Goal: Communication & Community: Participate in discussion

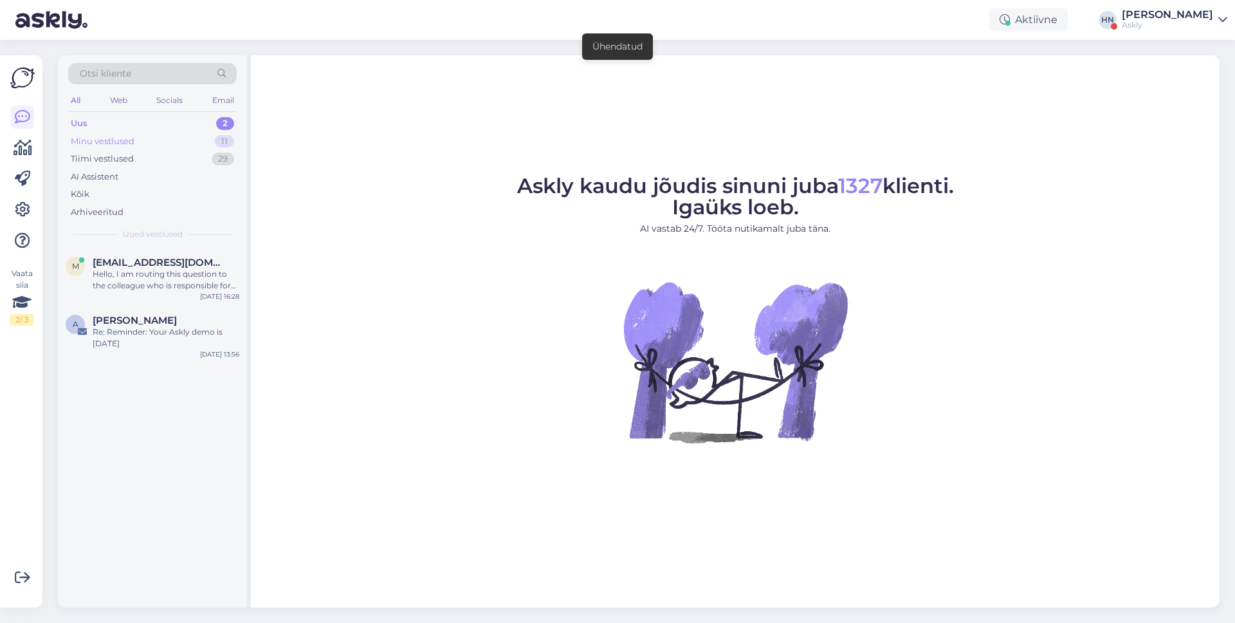
click at [198, 140] on div "Minu vestlused 11" at bounding box center [152, 142] width 169 height 18
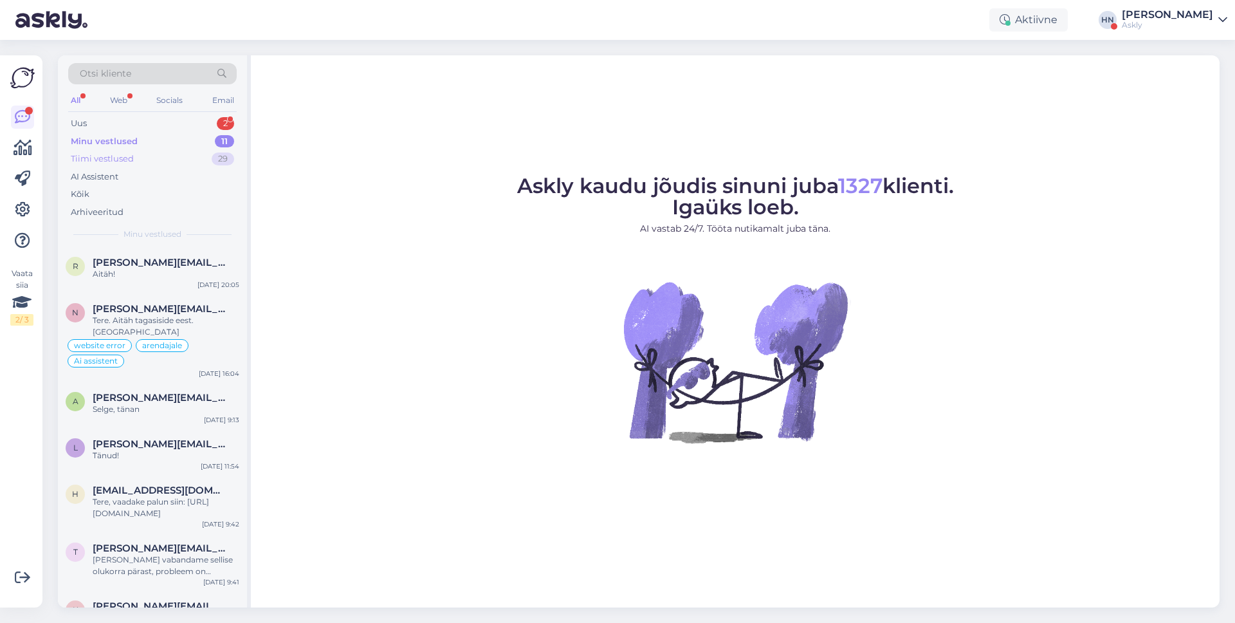
click at [187, 159] on div "Tiimi vestlused 29" at bounding box center [152, 159] width 169 height 18
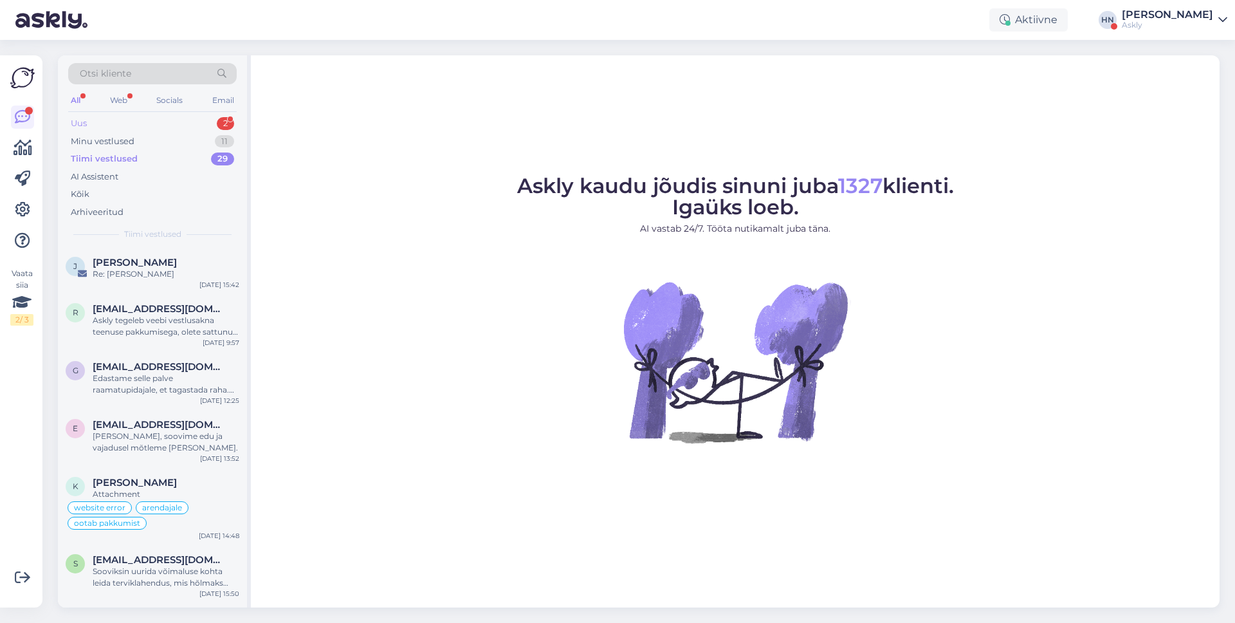
click at [171, 122] on div "Uus 2" at bounding box center [152, 124] width 169 height 18
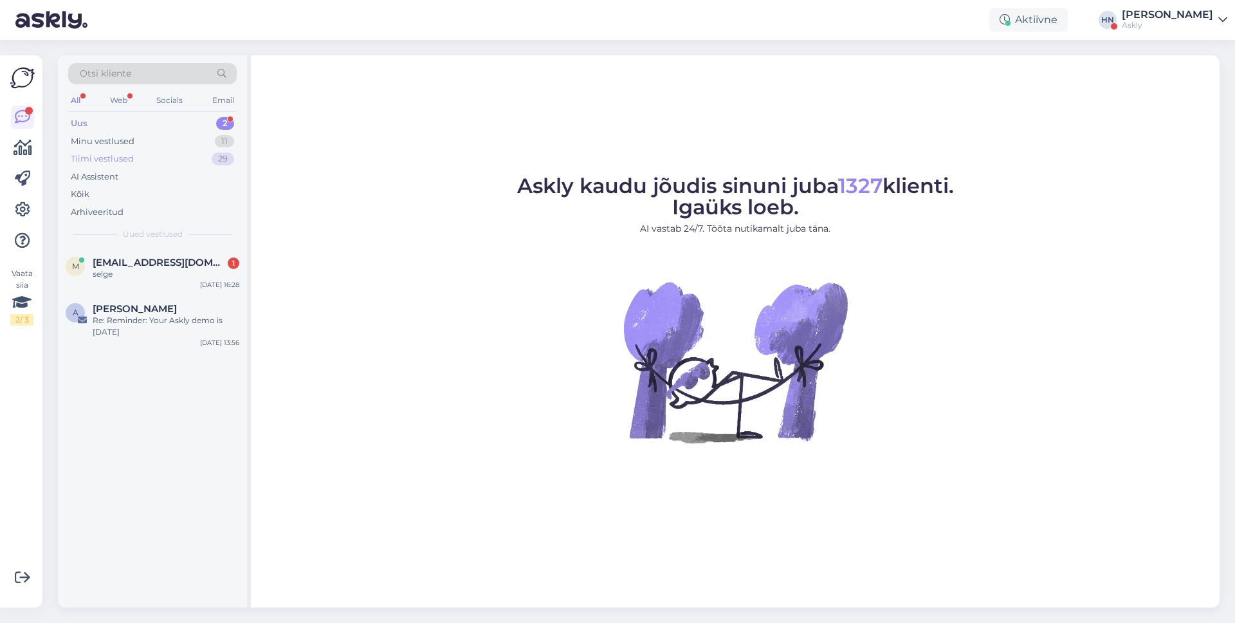
click at [160, 161] on div "Tiimi vestlused 29" at bounding box center [152, 159] width 169 height 18
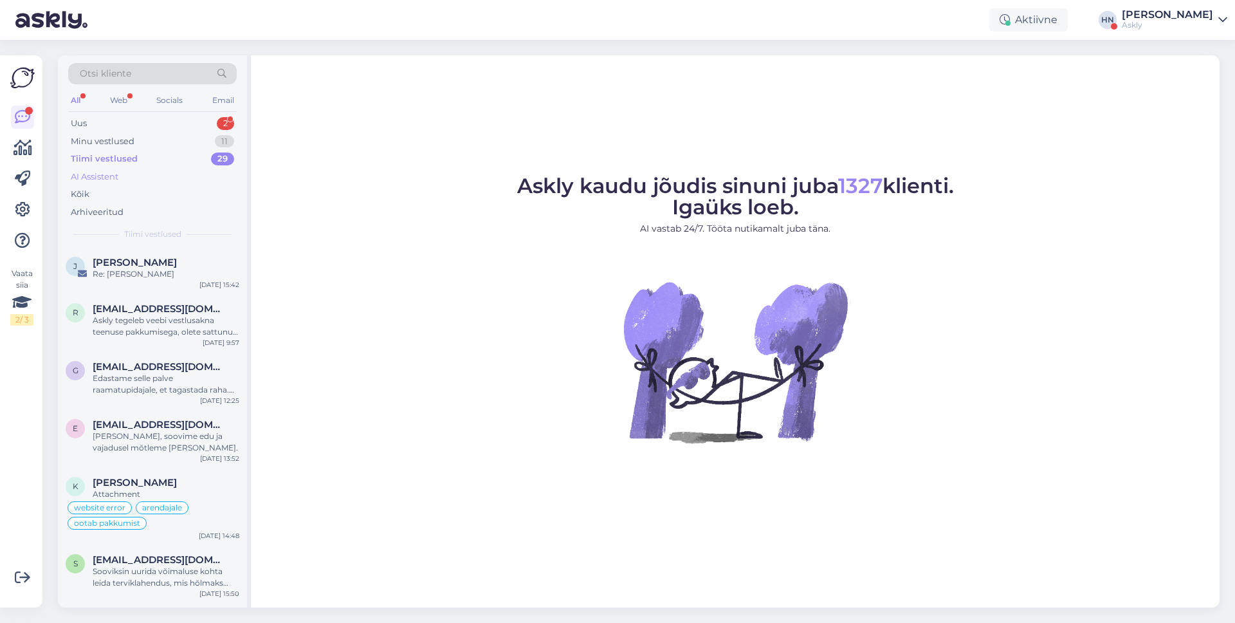
click at [152, 181] on div "AI Assistent" at bounding box center [152, 177] width 169 height 18
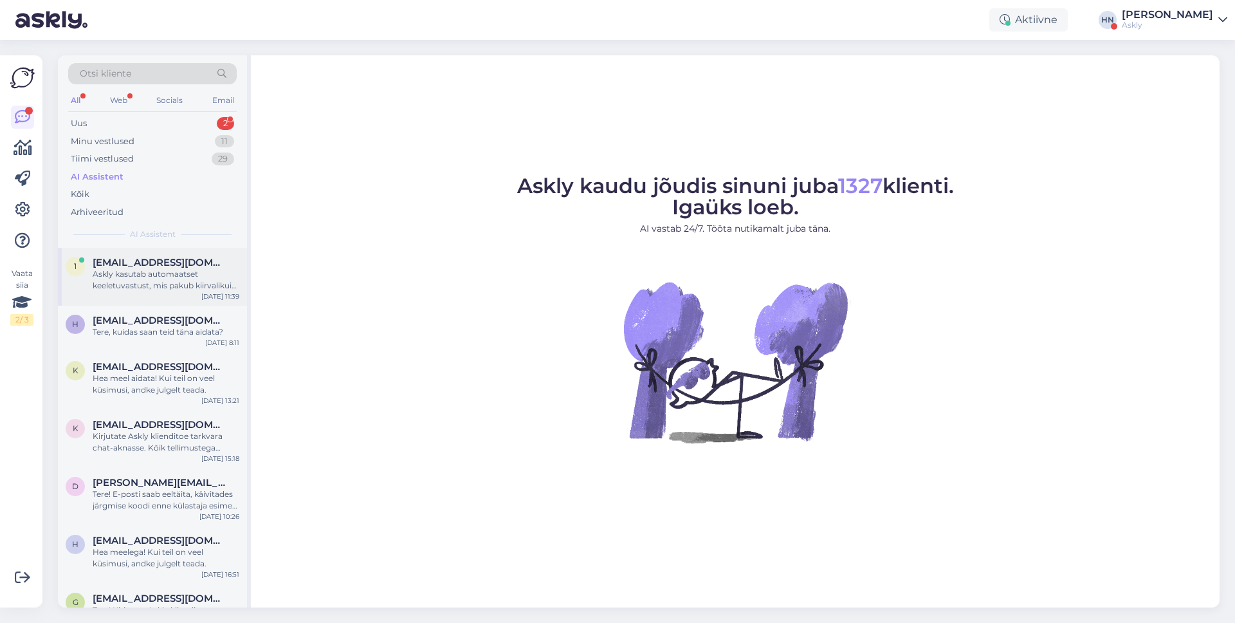
click at [146, 257] on span "123@gmail.com" at bounding box center [160, 263] width 134 height 12
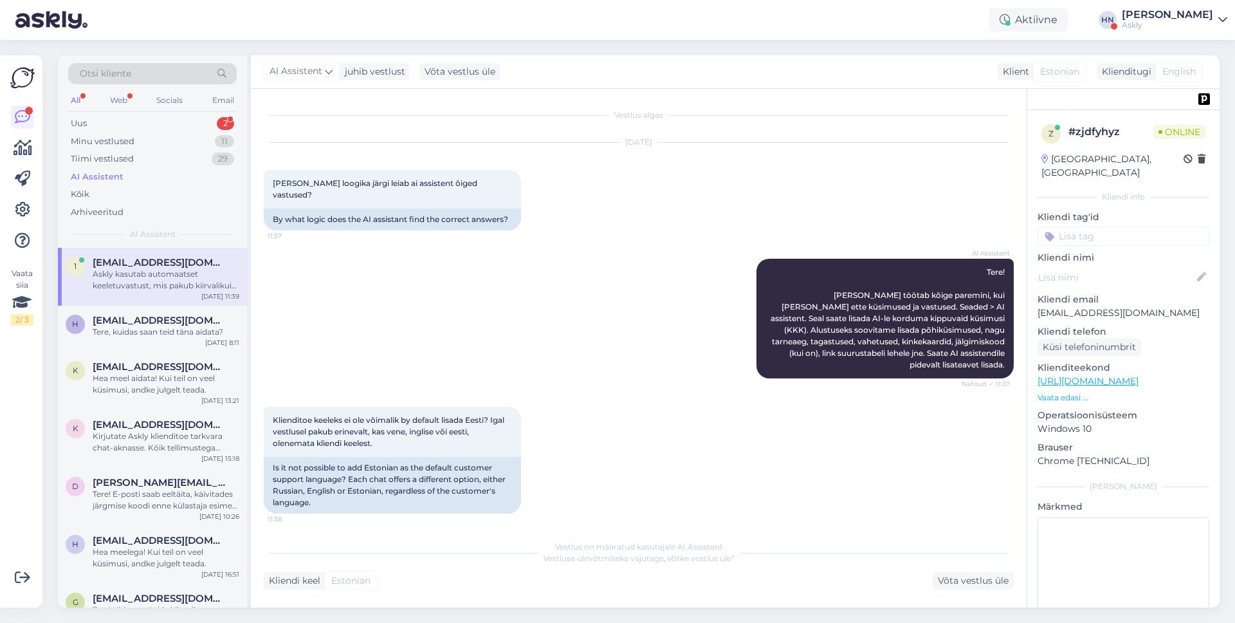
scroll to position [165, 0]
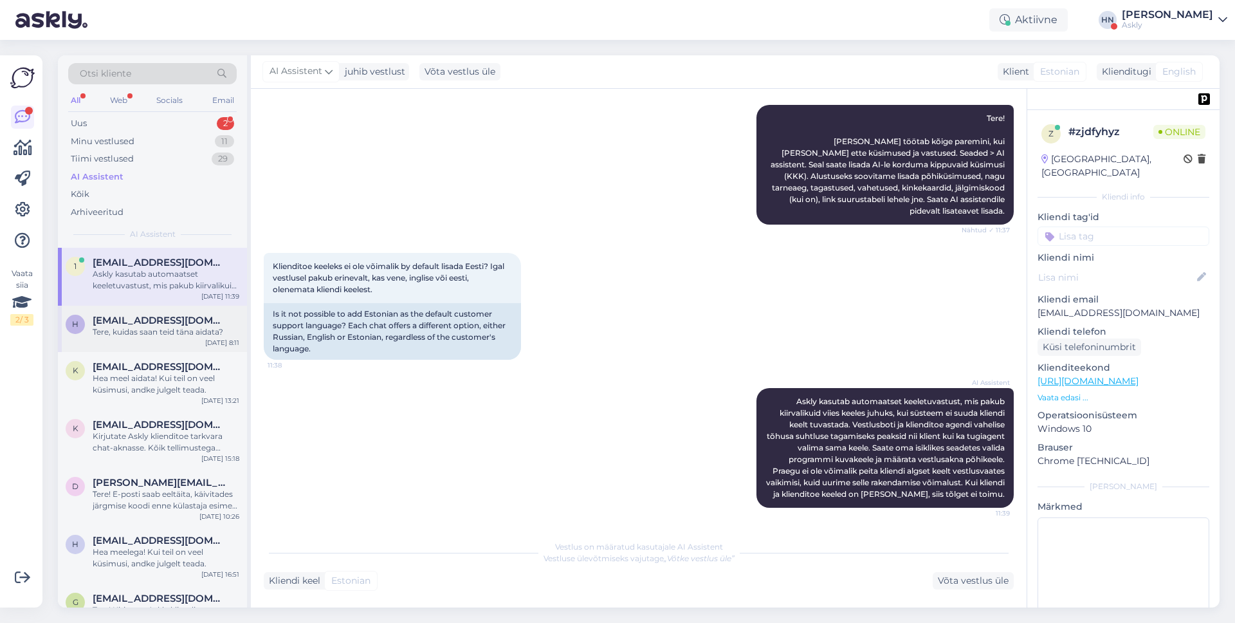
click at [160, 321] on span "hallikindrek@gmail.com" at bounding box center [160, 321] width 134 height 12
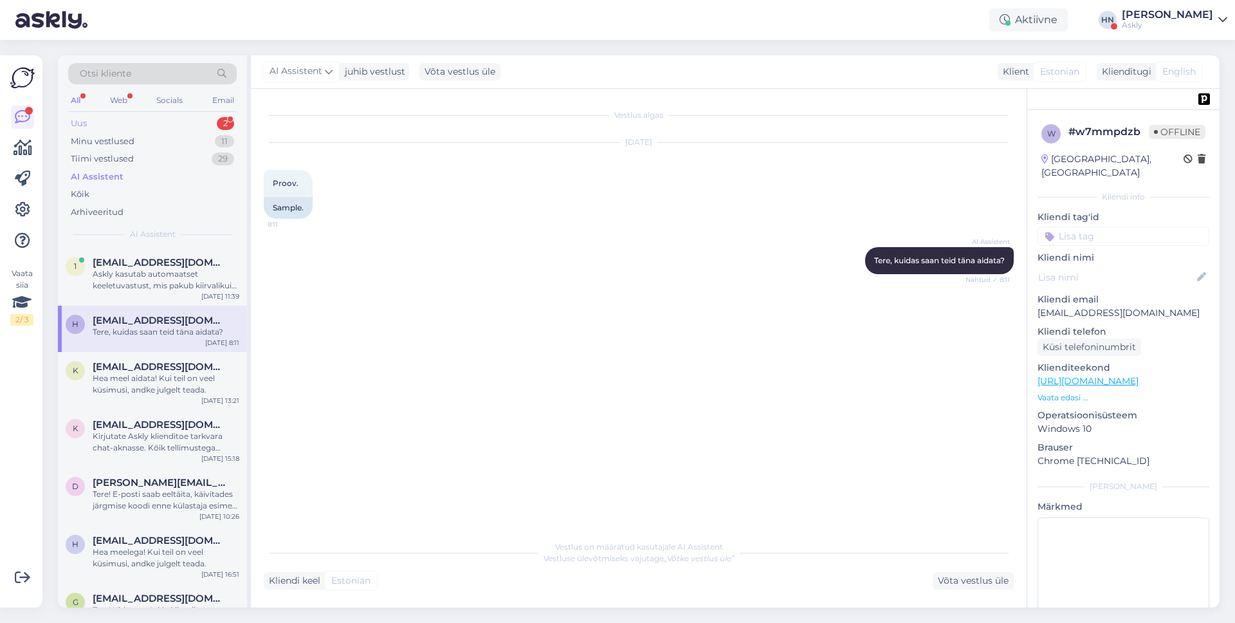
click at [114, 125] on div "Uus 2" at bounding box center [152, 124] width 169 height 18
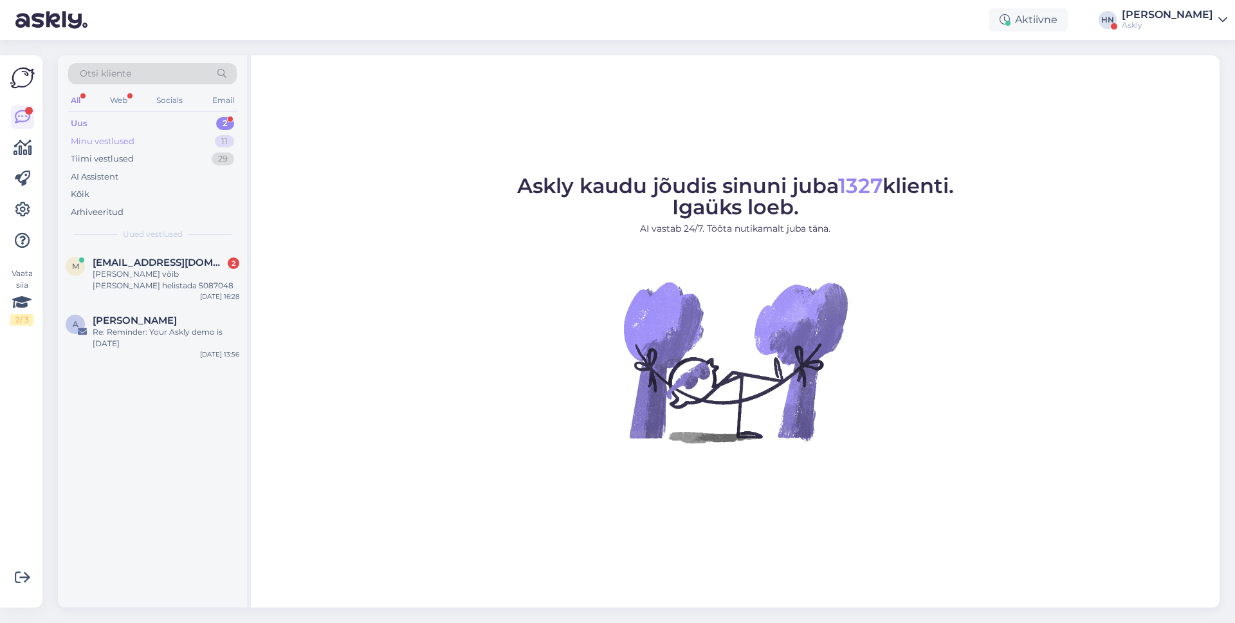
click at [164, 140] on div "Minu vestlused 11" at bounding box center [152, 142] width 169 height 18
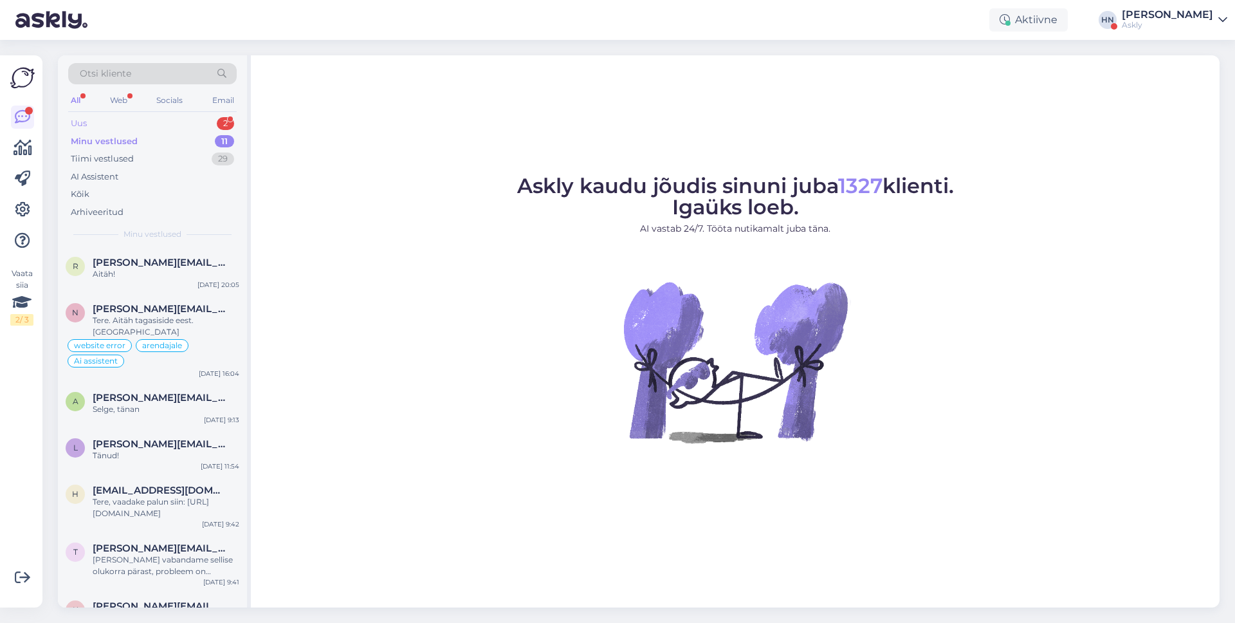
click at [164, 129] on div "Uus 2" at bounding box center [152, 124] width 169 height 18
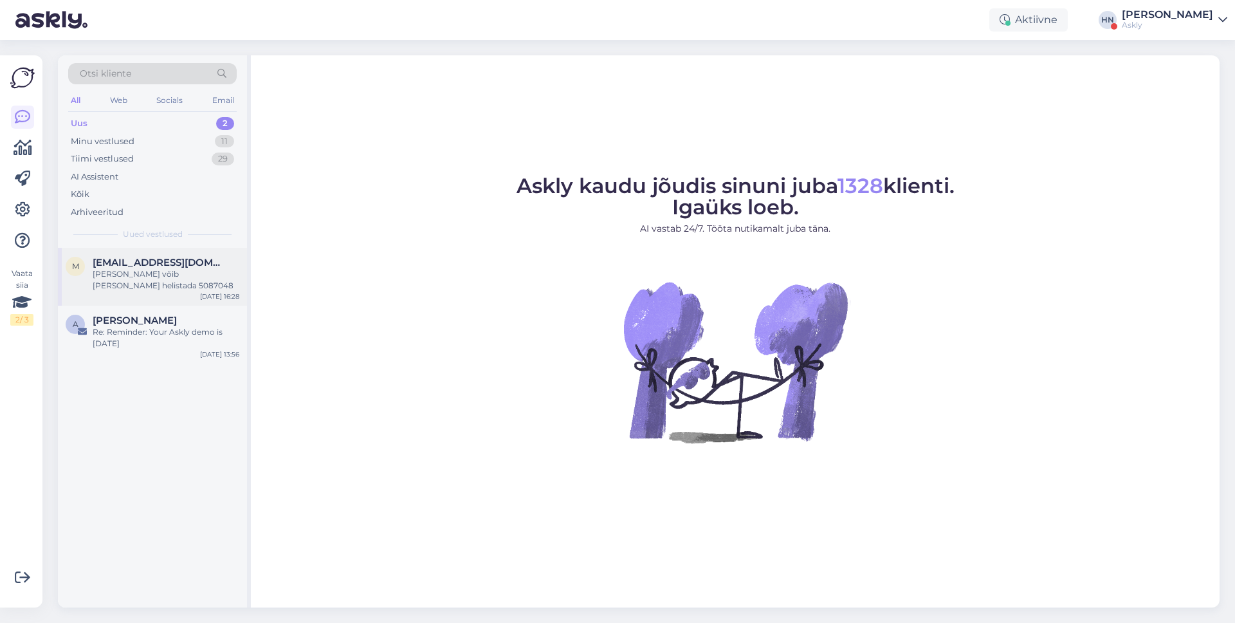
click at [141, 278] on div "[PERSON_NAME] võib [PERSON_NAME] helistada 5087048" at bounding box center [166, 279] width 147 height 23
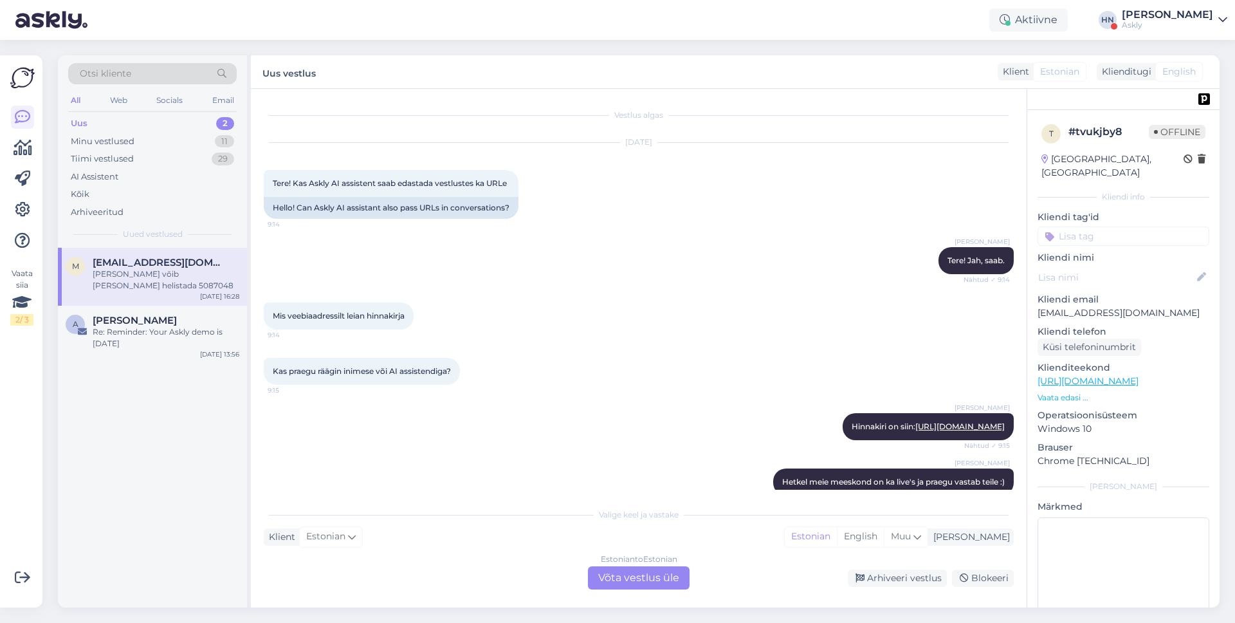
scroll to position [3119, 0]
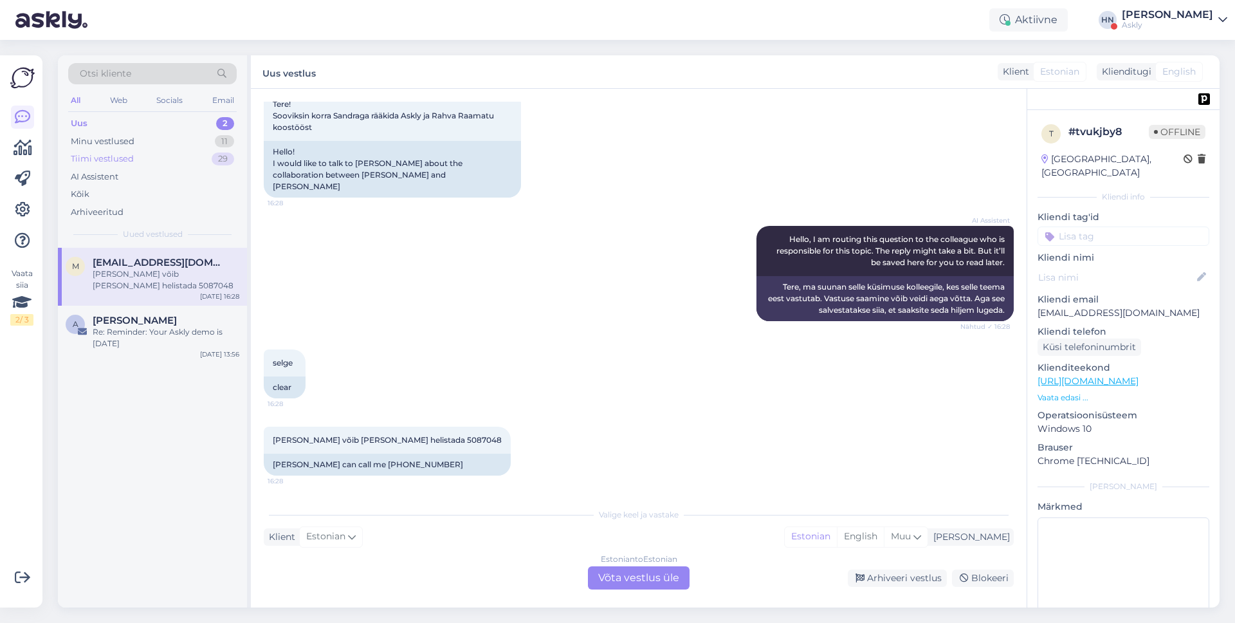
click at [133, 163] on div "Tiimi vestlused 29" at bounding box center [152, 159] width 169 height 18
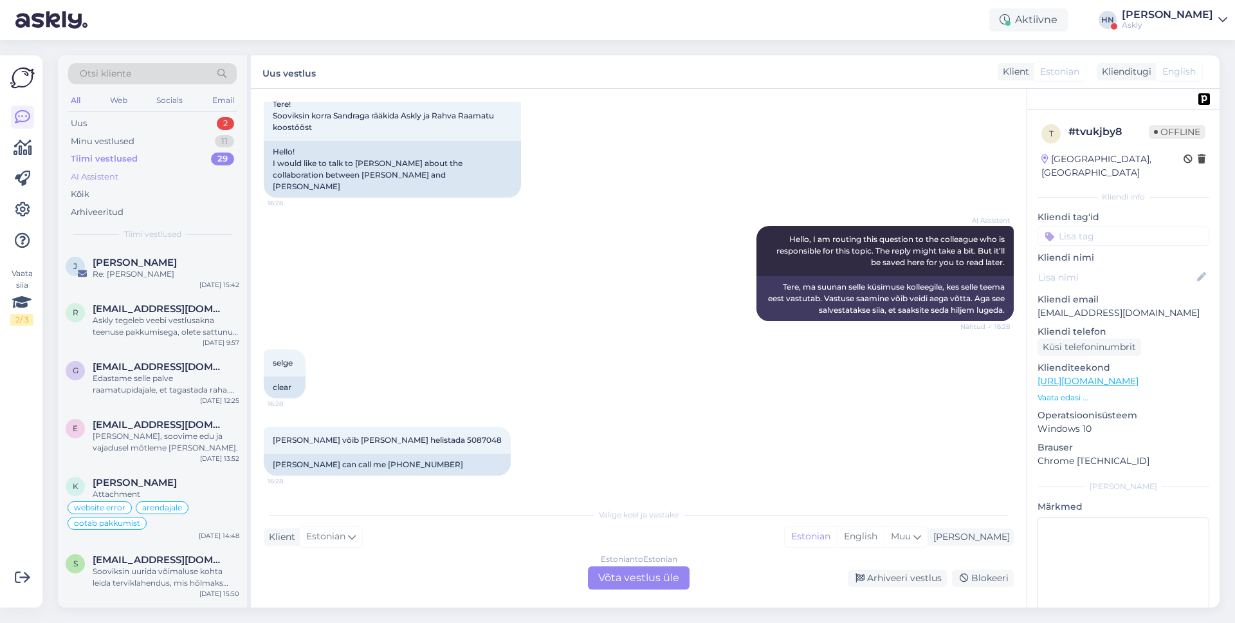
click at [126, 172] on div "AI Assistent" at bounding box center [152, 177] width 169 height 18
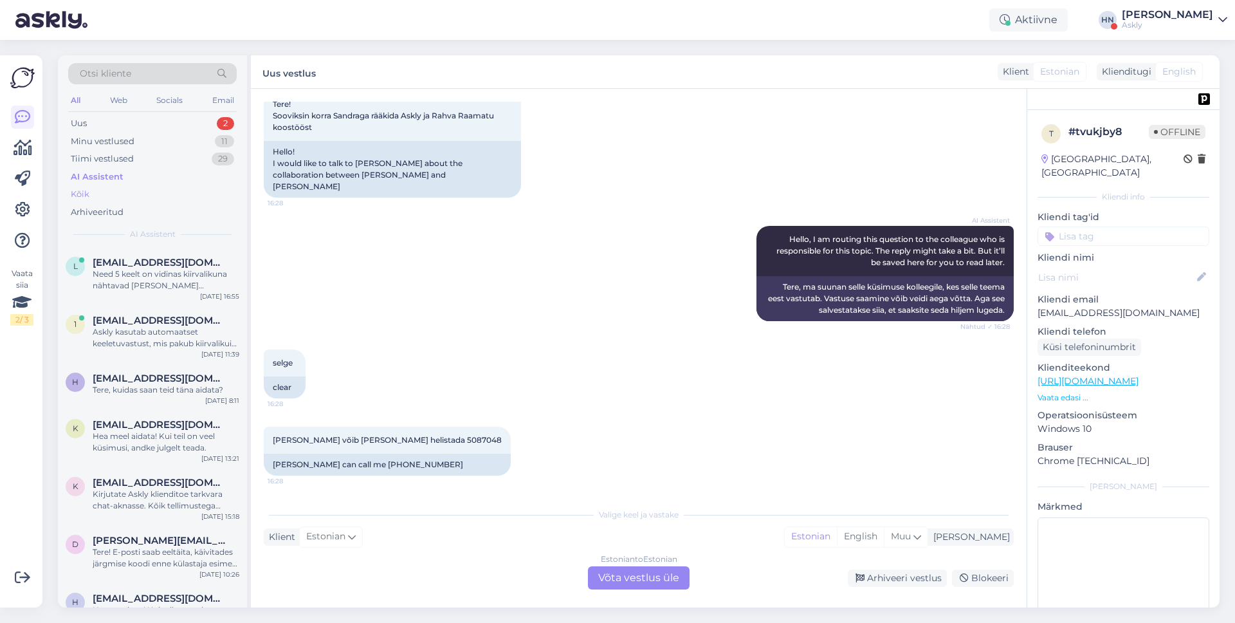
click at [119, 189] on div "Kõik" at bounding box center [152, 194] width 169 height 18
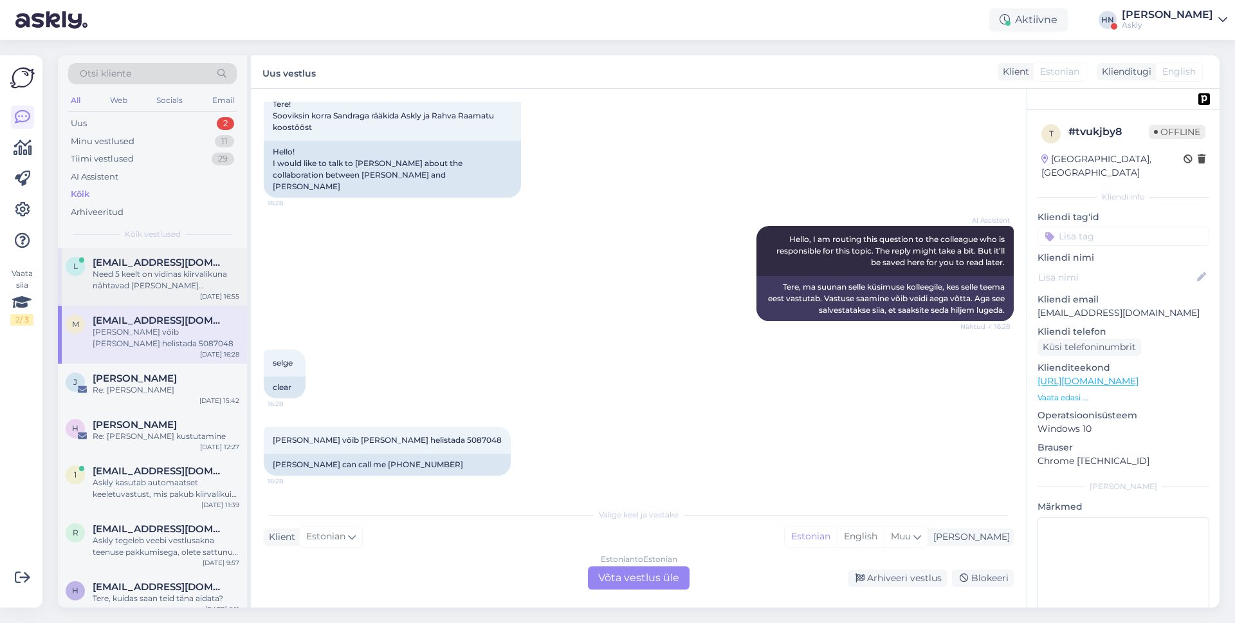
click at [125, 280] on div "Need 5 keelt on vidinas kiirvalikuna nähtavad ilma rippmenüüd avamata. Soome ke…" at bounding box center [166, 279] width 147 height 23
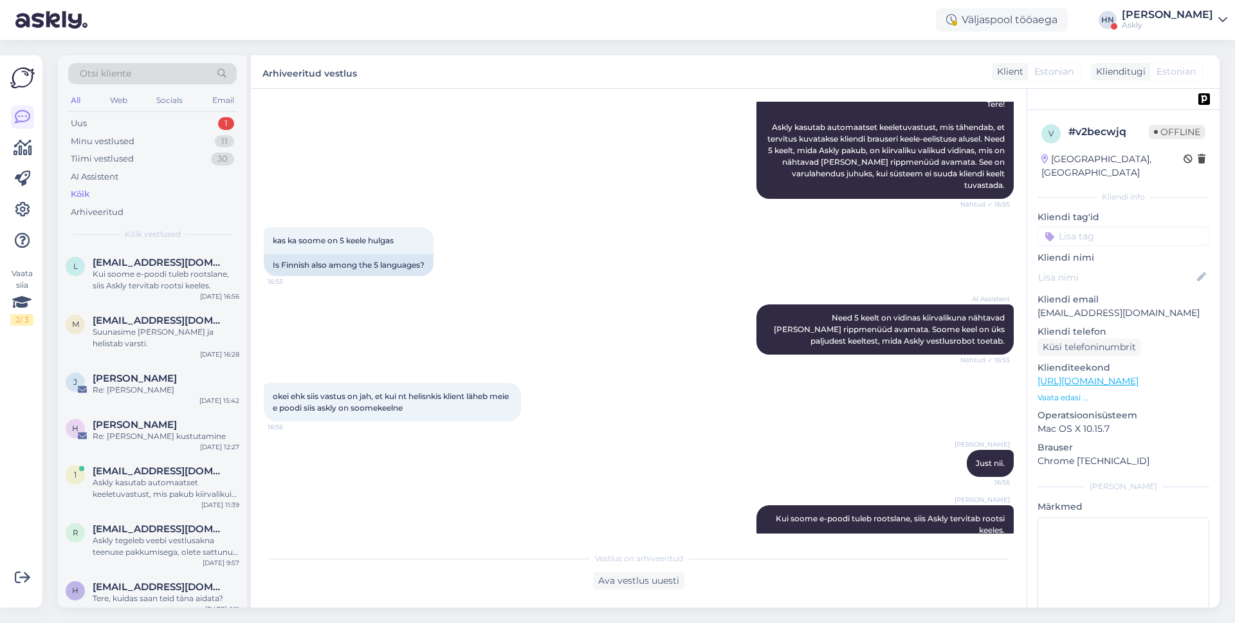
scroll to position [239, 0]
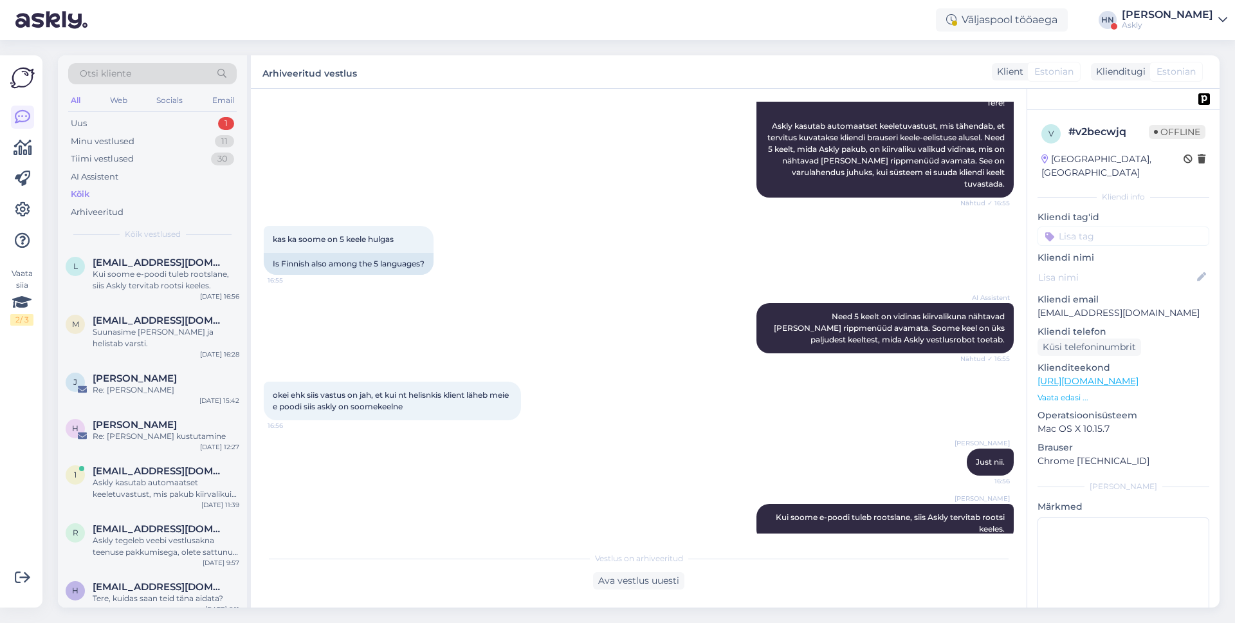
click at [461, 390] on span "okei ehk siis vastus on jah, et kui nt helisnkis klient läheb meie e poodi siis…" at bounding box center [392, 400] width 238 height 21
